Goal: Task Accomplishment & Management: Complete application form

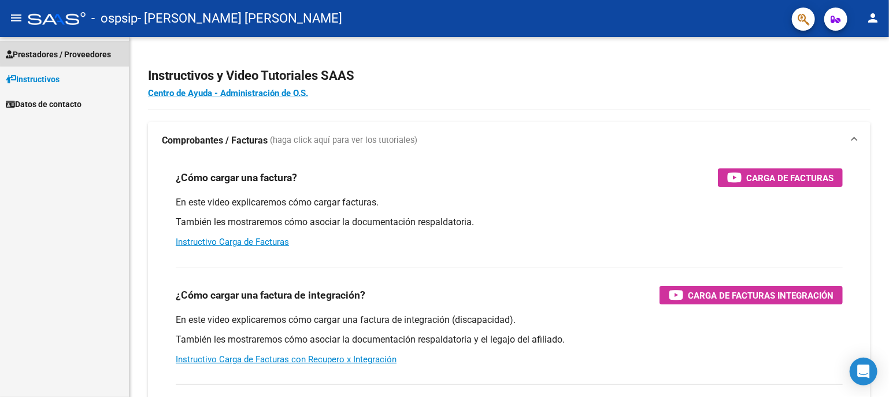
click at [98, 48] on span "Prestadores / Proveedores" at bounding box center [58, 54] width 105 height 13
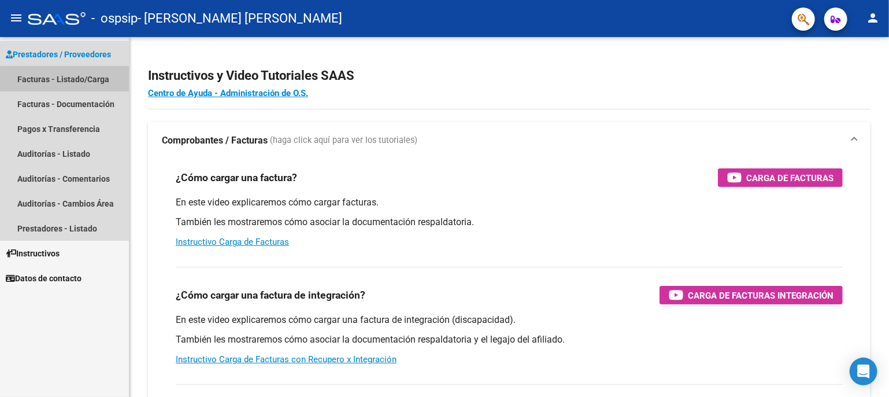
click at [92, 80] on link "Facturas - Listado/Carga" at bounding box center [64, 78] width 129 height 25
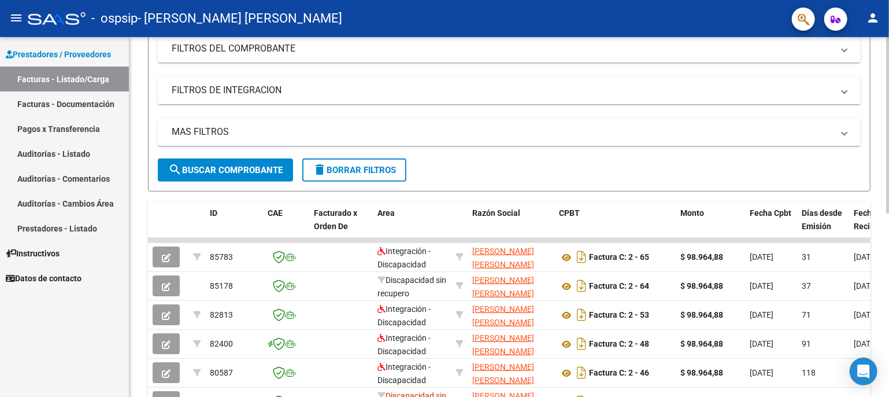
scroll to position [164, 0]
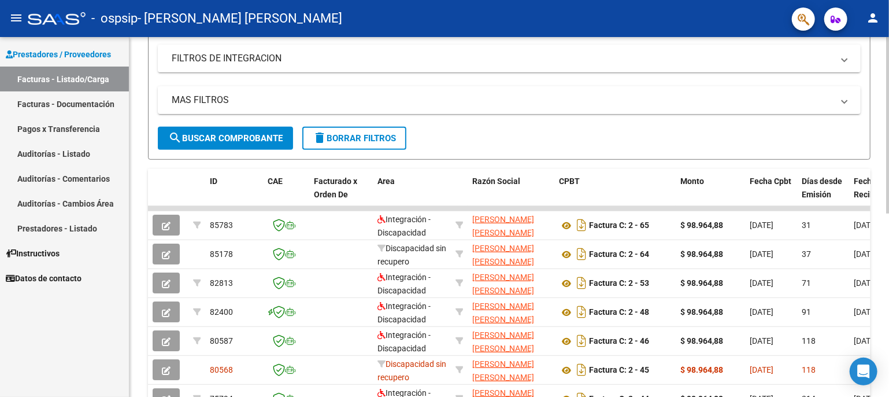
click at [887, 192] on div at bounding box center [887, 222] width 3 height 176
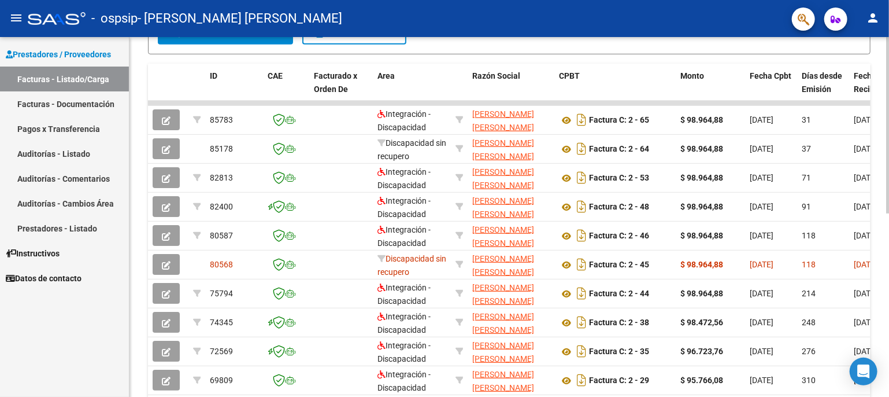
scroll to position [303, 0]
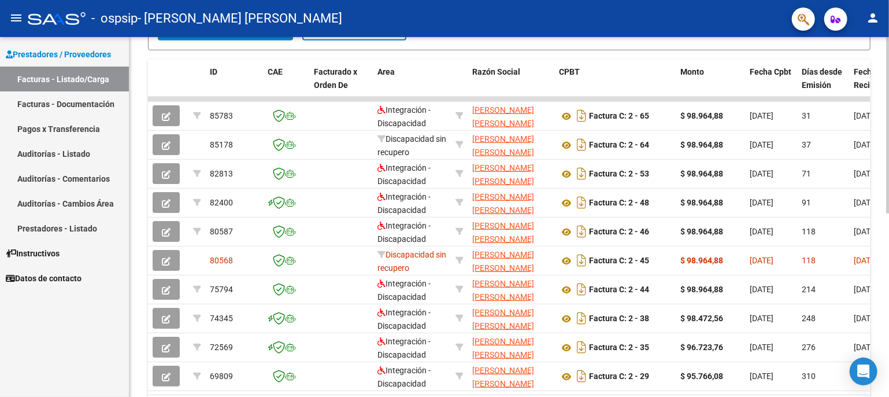
click at [888, 249] on div at bounding box center [887, 276] width 3 height 176
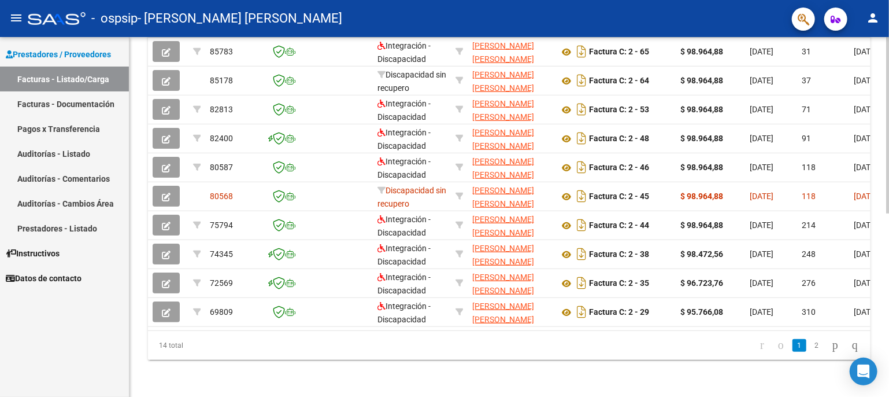
click at [888, 282] on div at bounding box center [887, 308] width 3 height 176
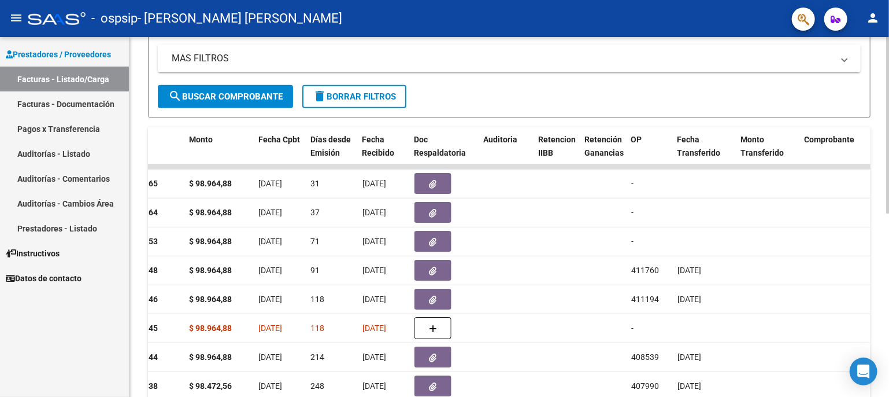
scroll to position [232, 0]
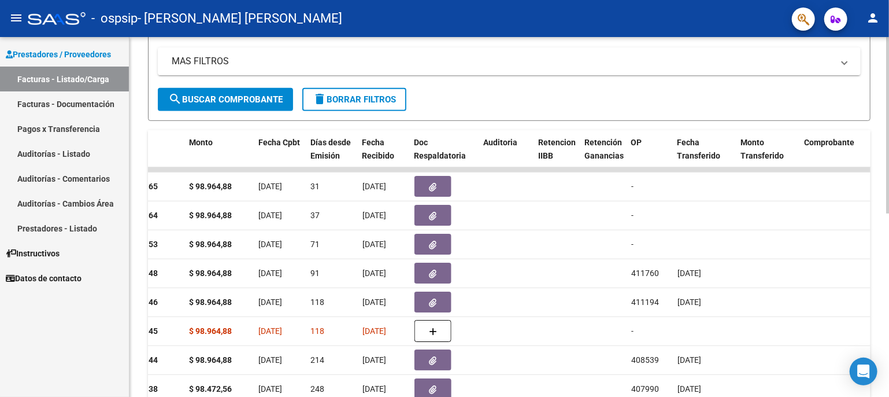
click at [888, 206] on div at bounding box center [887, 241] width 3 height 176
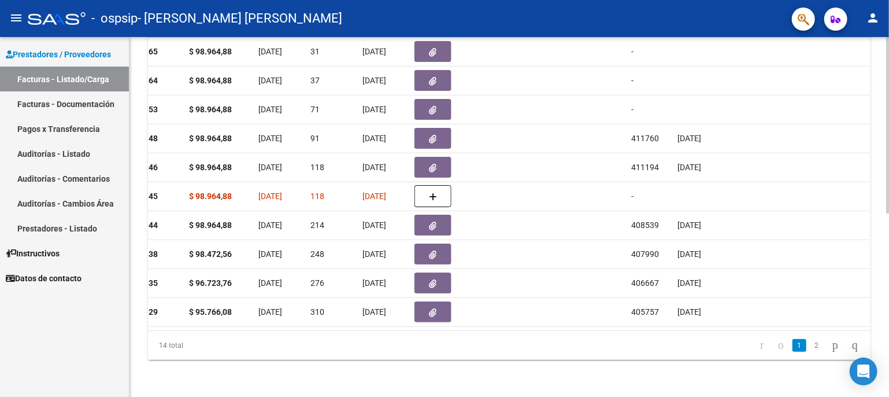
scroll to position [374, 0]
click at [887, 280] on div at bounding box center [887, 308] width 3 height 176
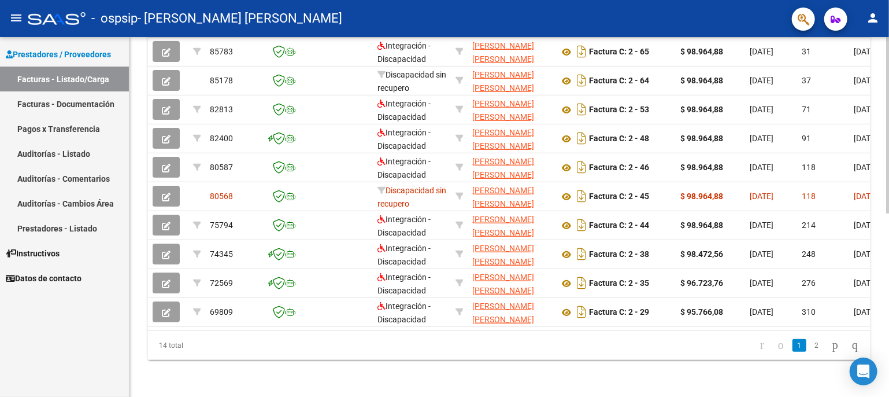
scroll to position [0, 0]
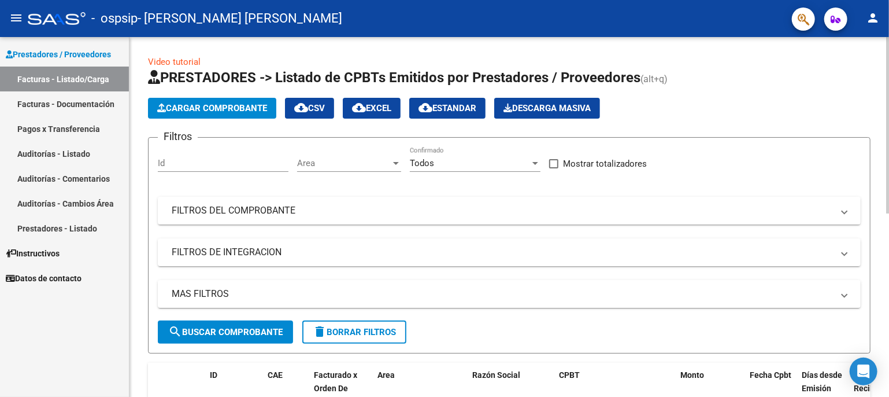
click at [888, 49] on div at bounding box center [887, 125] width 3 height 176
click at [208, 107] on span "Cargar Comprobante" at bounding box center [212, 108] width 110 height 10
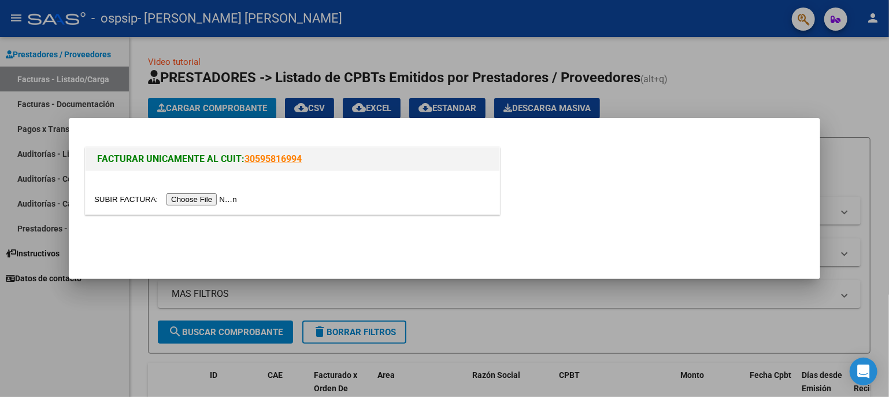
click at [228, 202] on input "file" at bounding box center [167, 199] width 146 height 12
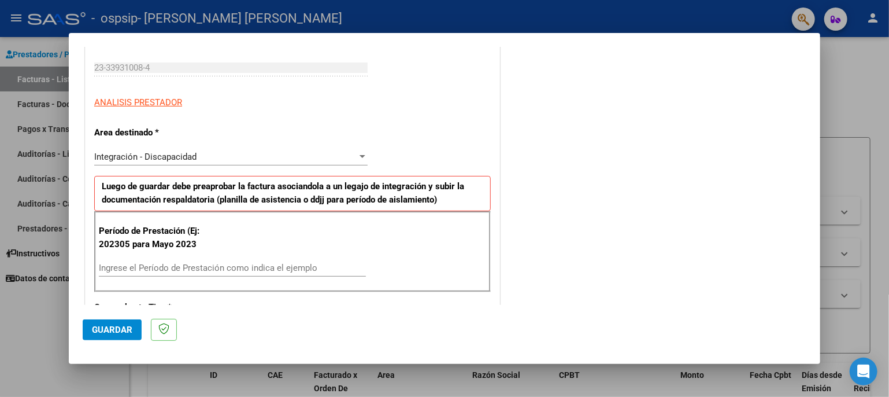
scroll to position [173, 0]
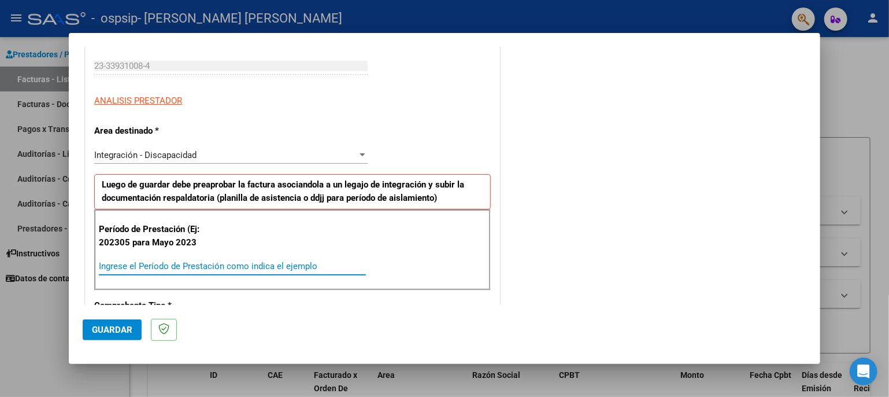
click at [197, 265] on input "Ingrese el Período de Prestación como indica el ejemplo" at bounding box center [232, 266] width 267 height 10
type input "202507"
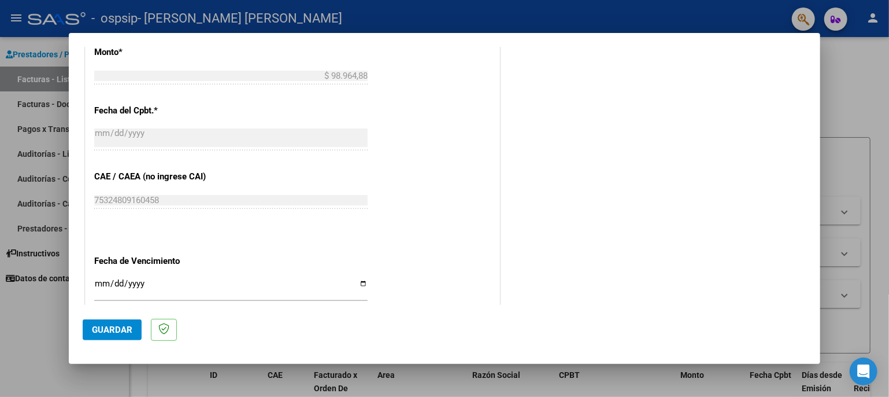
scroll to position [606, 0]
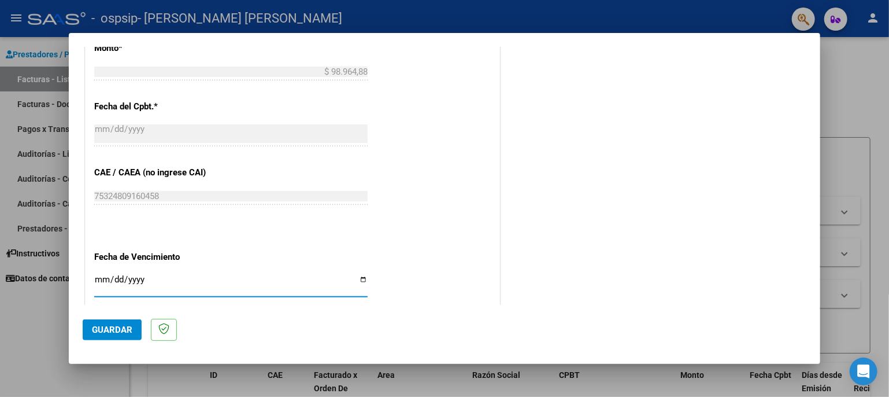
click at [358, 279] on input "Ingresar la fecha" at bounding box center [230, 284] width 273 height 18
type input "[DATE]"
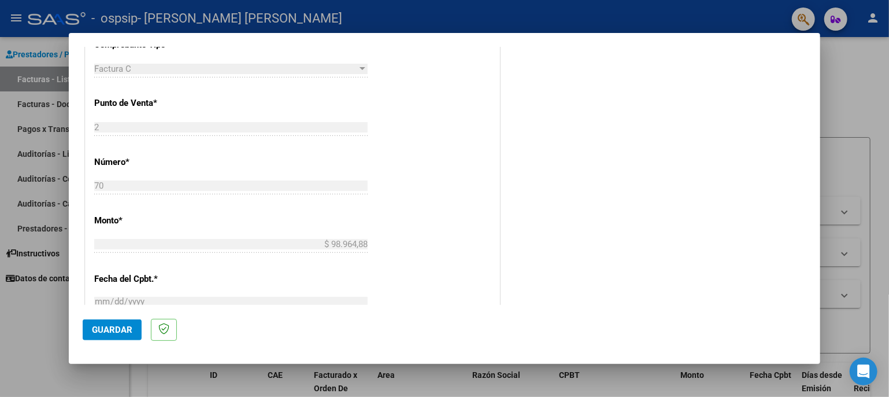
scroll to position [566, 0]
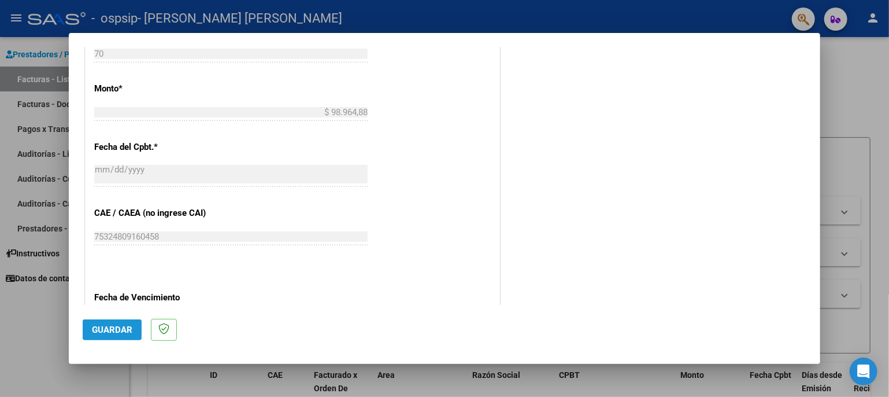
click at [126, 329] on span "Guardar" at bounding box center [112, 329] width 40 height 10
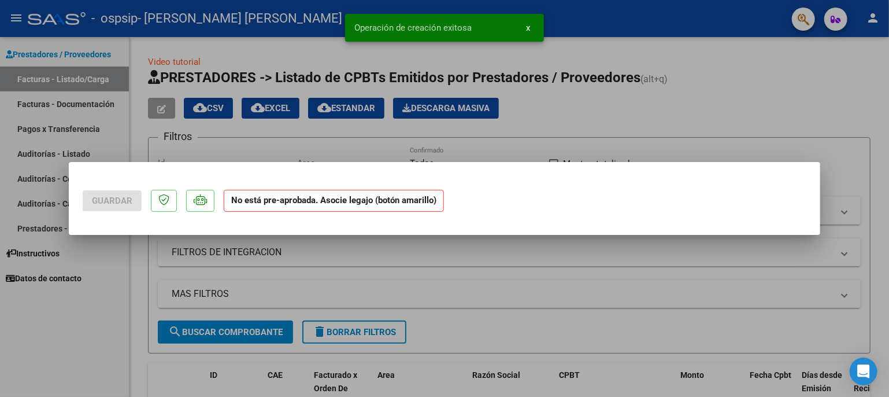
scroll to position [0, 0]
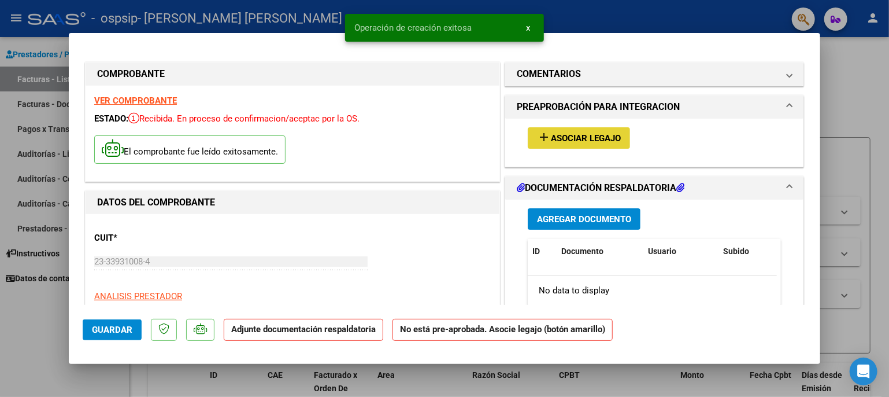
click at [539, 137] on mat-icon "add" at bounding box center [544, 137] width 14 height 14
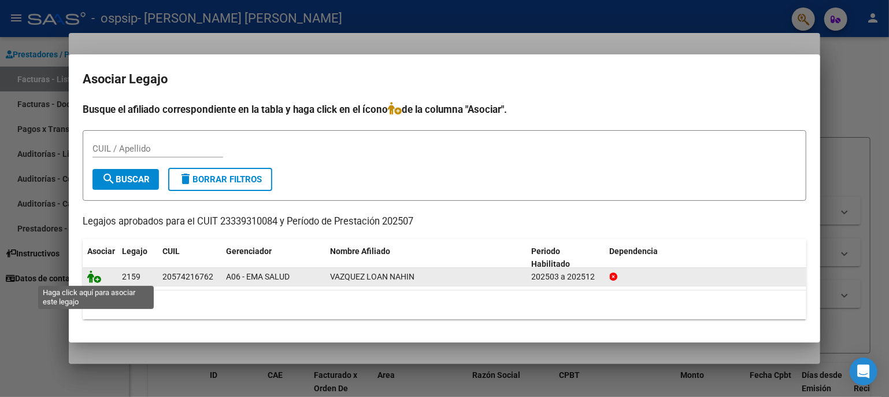
click at [96, 277] on icon at bounding box center [94, 276] width 14 height 13
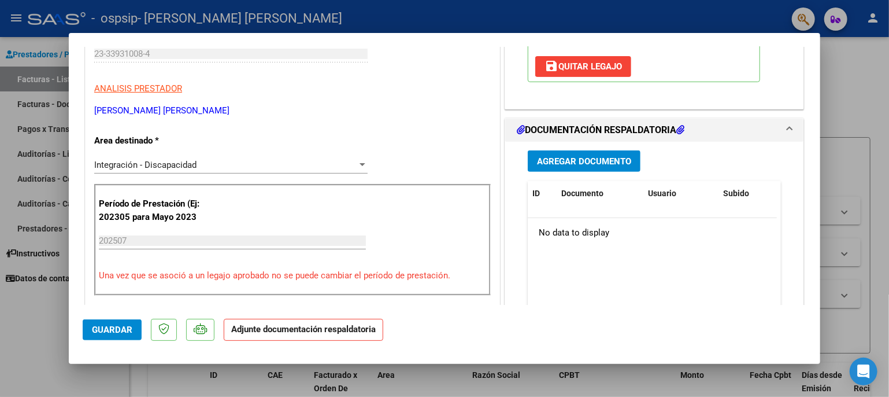
scroll to position [163, 0]
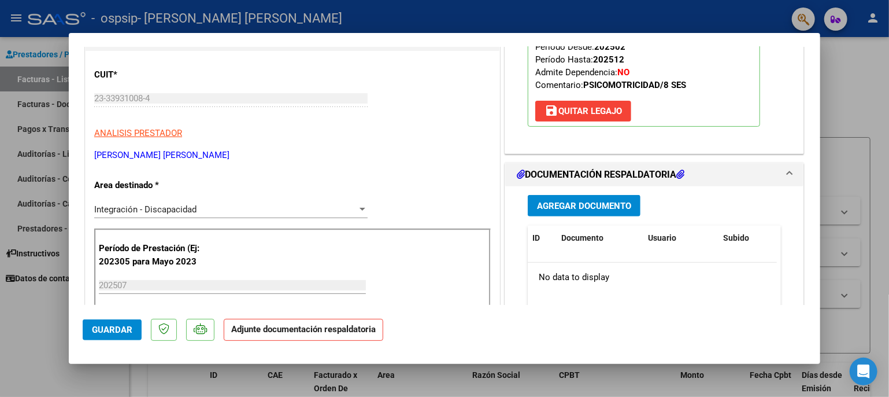
click at [571, 203] on span "Agregar Documento" at bounding box center [584, 206] width 94 height 10
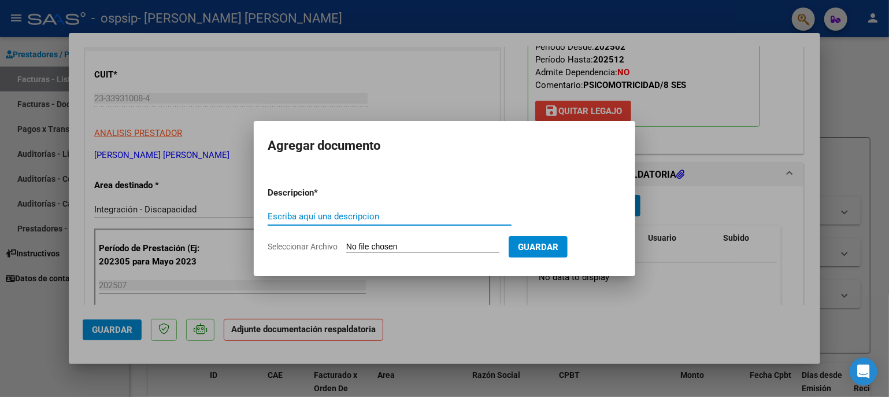
type input "a"
type input "p"
click at [381, 248] on input "Seleccionar Archivo" at bounding box center [422, 247] width 153 height 11
click at [332, 211] on input "Planilla de Asitencia" at bounding box center [390, 216] width 244 height 10
type input "Planilla de Asistencia"
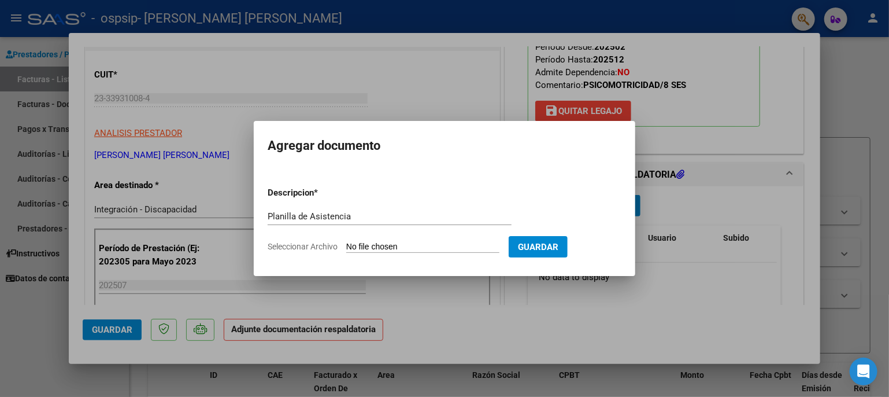
click at [391, 246] on input "Seleccionar Archivo" at bounding box center [422, 247] width 153 height 11
type input "C:\fakepath\asistencia Loan mes 07.pdf"
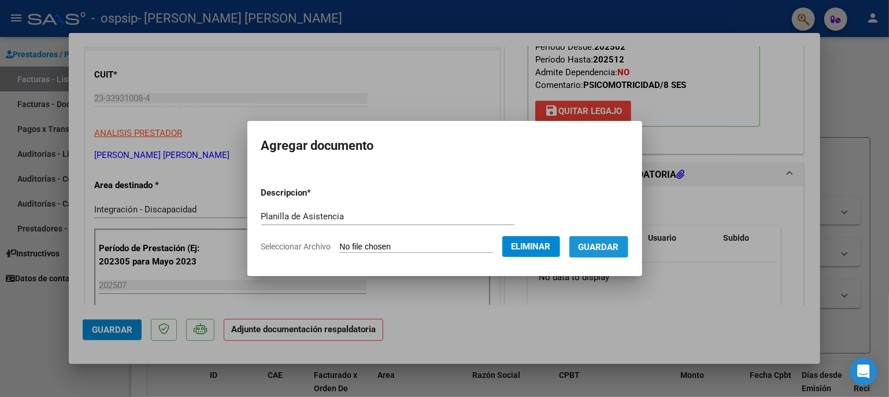
click at [619, 246] on span "Guardar" at bounding box center [599, 247] width 40 height 10
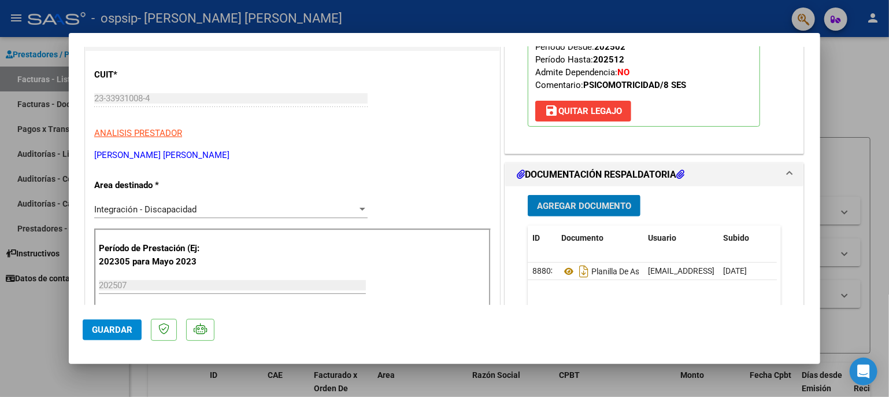
click at [612, 204] on span "Agregar Documento" at bounding box center [584, 206] width 94 height 10
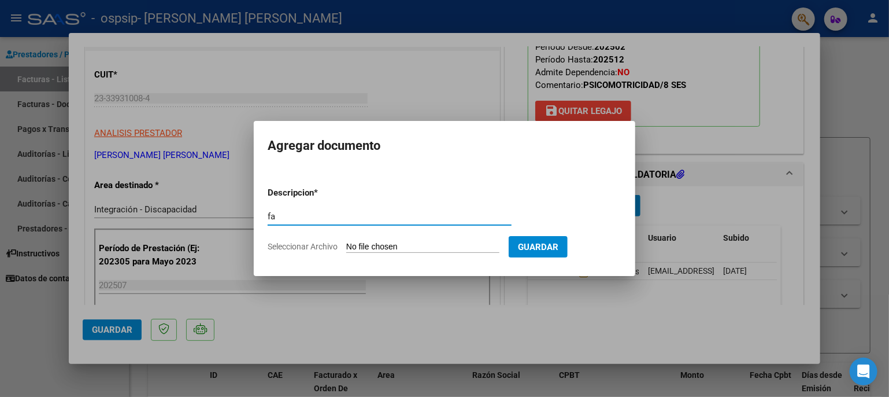
type input "f"
type input "Factura"
click at [423, 244] on input "Seleccionar Archivo" at bounding box center [422, 247] width 153 height 11
type input "C:\fakepath\23339310084_011_00002_00000070.pdf"
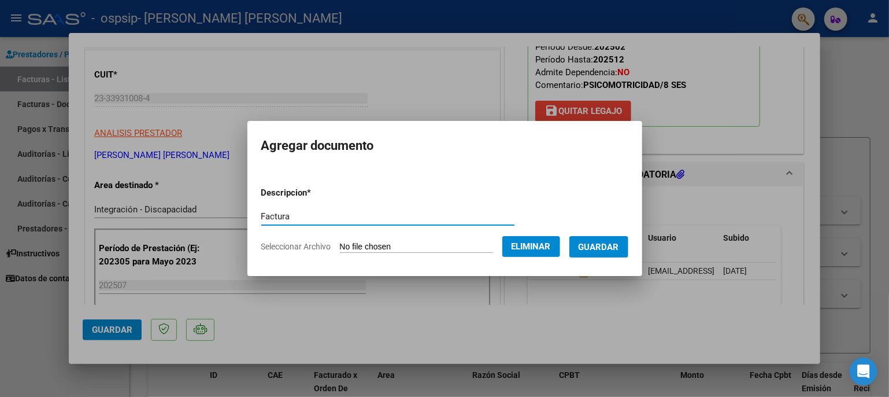
click at [292, 215] on input "Factura" at bounding box center [387, 216] width 253 height 10
type input "Facturacion"
click at [601, 243] on span "Guardar" at bounding box center [599, 247] width 40 height 10
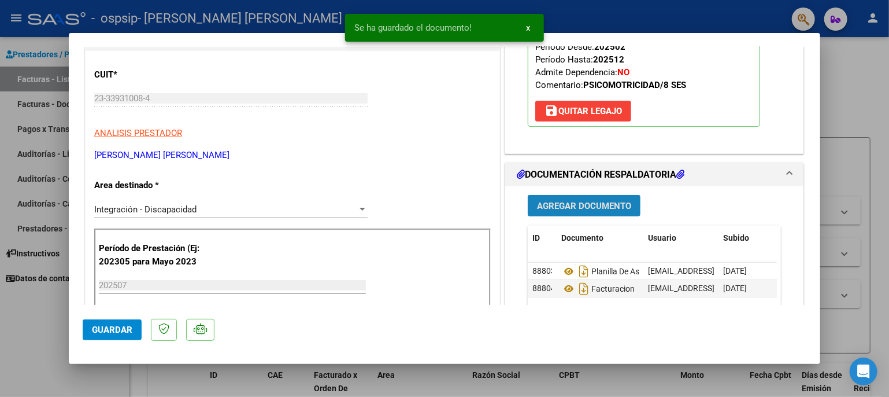
click at [590, 205] on span "Agregar Documento" at bounding box center [584, 206] width 94 height 10
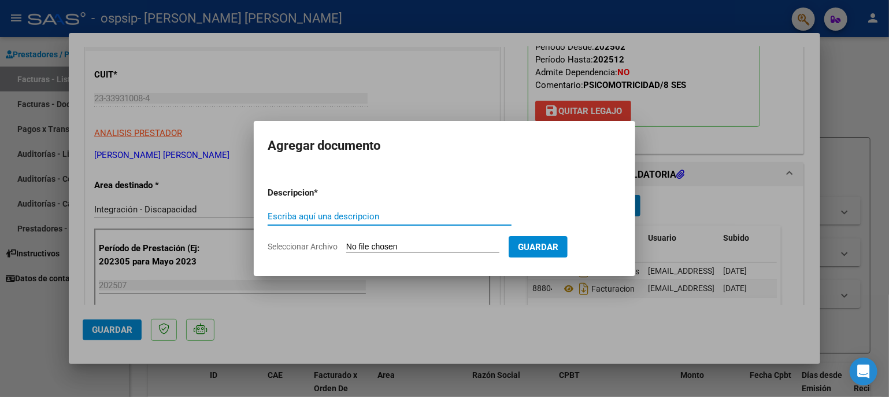
type input "i"
type input "Informe Evolutivo"
click at [394, 246] on input "Seleccionar Archivo" at bounding box center [422, 247] width 153 height 11
type input "C:\fakepath\informe evolutivo loan 2025.pdf"
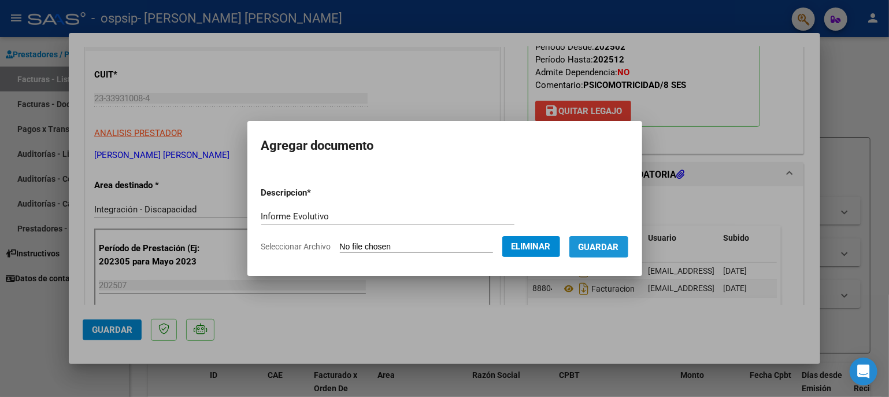
click at [613, 248] on span "Guardar" at bounding box center [599, 247] width 40 height 10
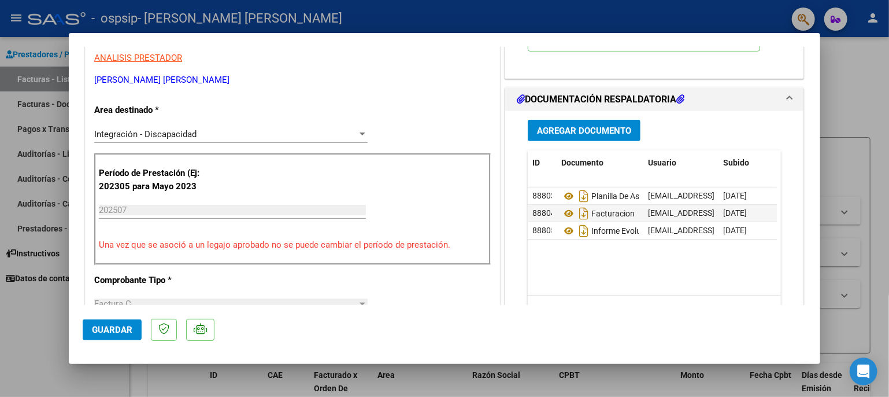
scroll to position [264, 0]
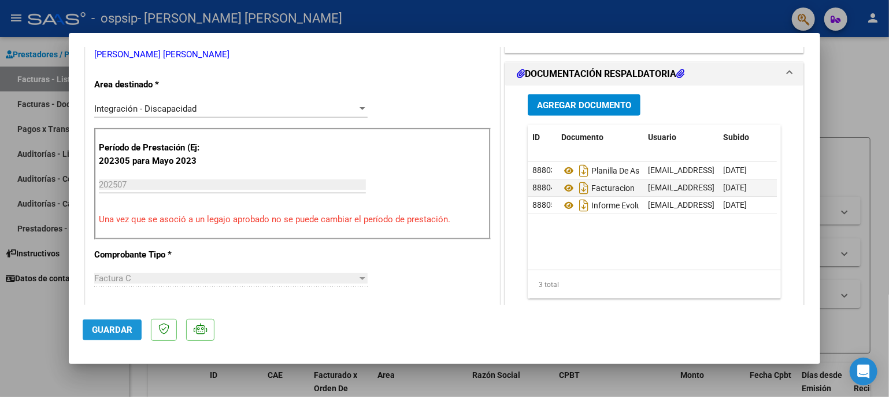
click at [116, 328] on span "Guardar" at bounding box center [112, 329] width 40 height 10
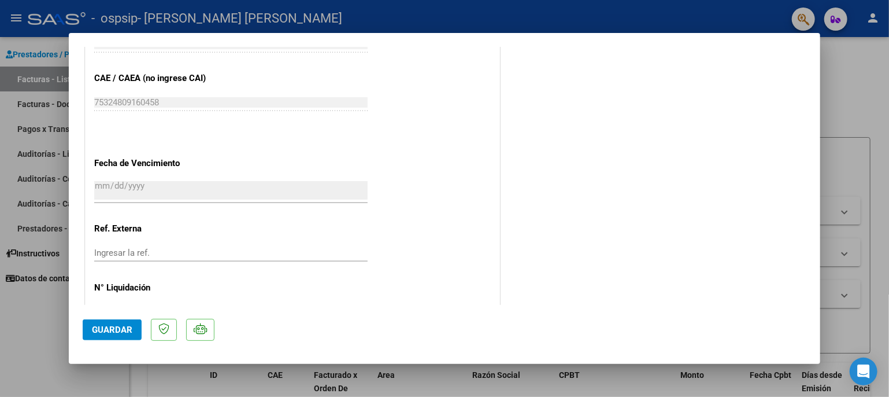
scroll to position [775, 0]
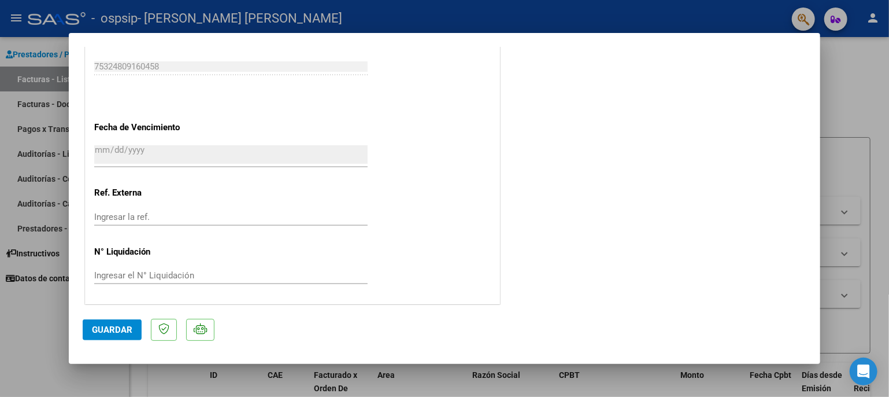
click at [867, 116] on div at bounding box center [444, 198] width 889 height 397
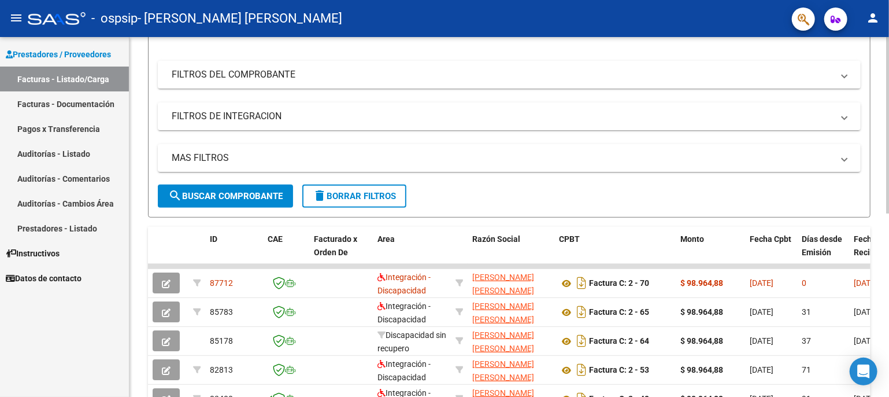
scroll to position [139, 0]
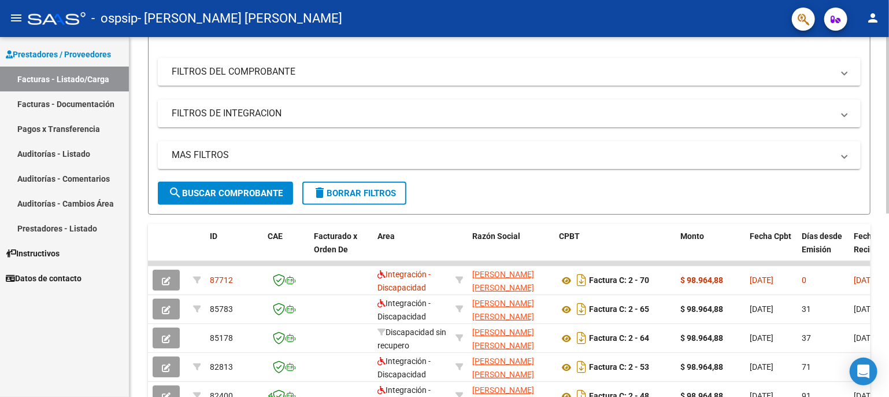
click at [886, 241] on div "Video tutorial PRESTADORES -> Listado de CPBTs Emitidos por Prestadores / Prove…" at bounding box center [510, 261] width 763 height 727
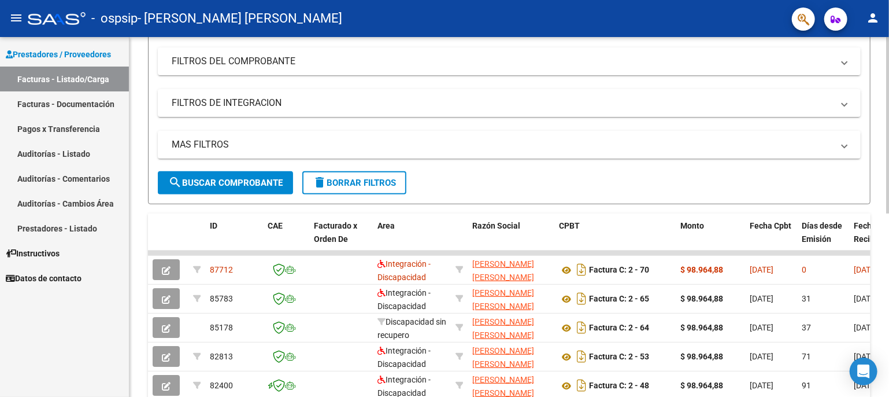
scroll to position [151, 0]
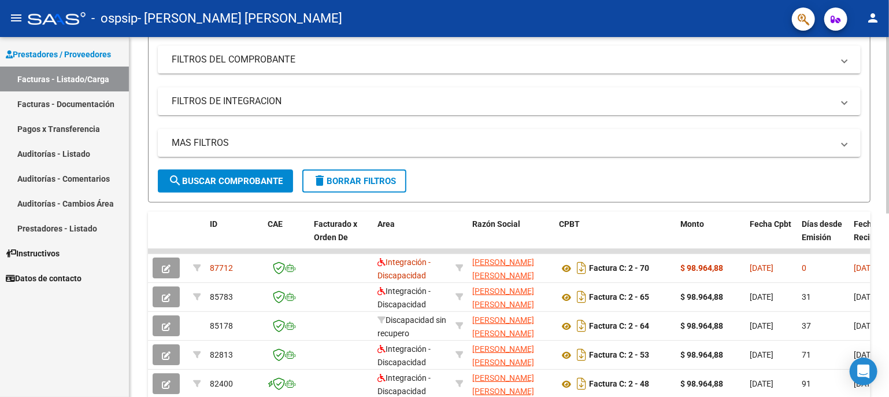
click at [888, 216] on div at bounding box center [887, 200] width 3 height 176
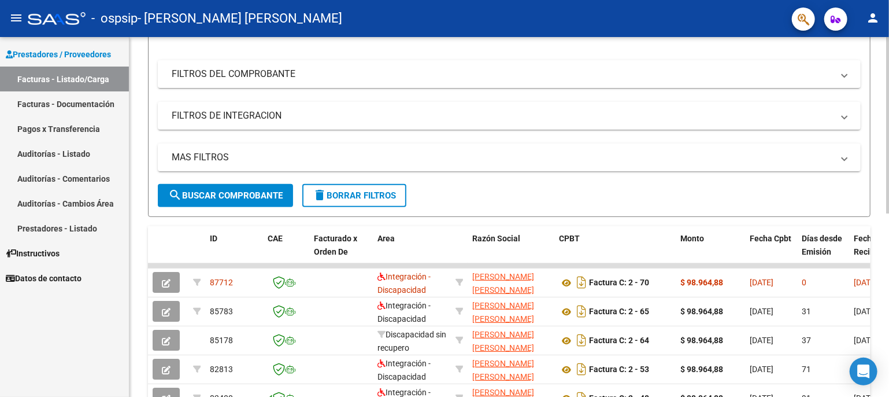
scroll to position [0, 0]
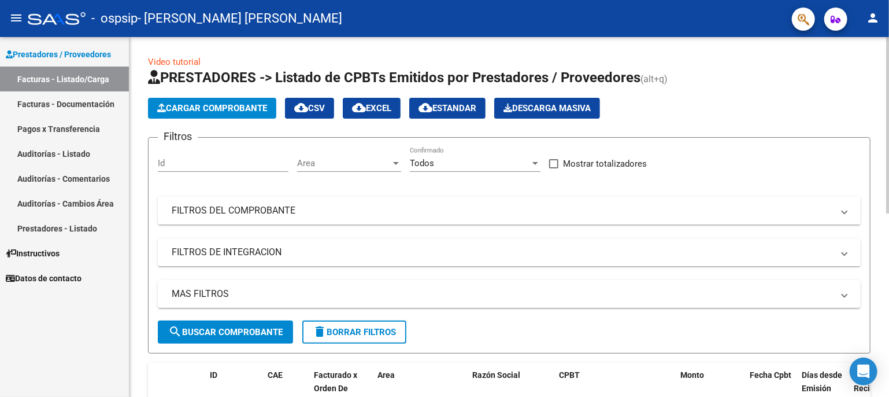
click at [882, 82] on div "Video tutorial PRESTADORES -> Listado de CPBTs Emitidos por Prestadores / Prove…" at bounding box center [510, 400] width 763 height 727
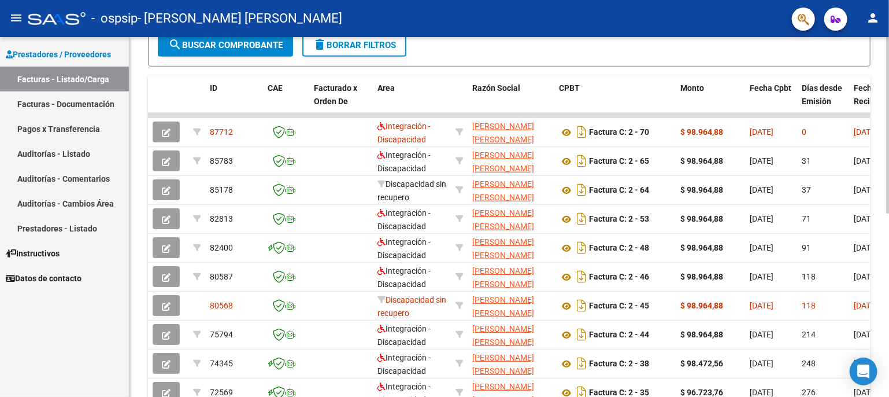
scroll to position [288, 0]
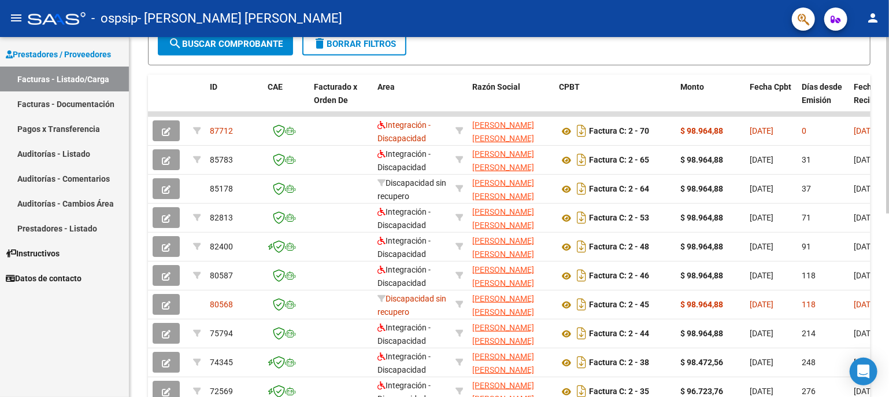
click at [888, 257] on div at bounding box center [887, 269] width 3 height 176
